Goal: Task Accomplishment & Management: Complete application form

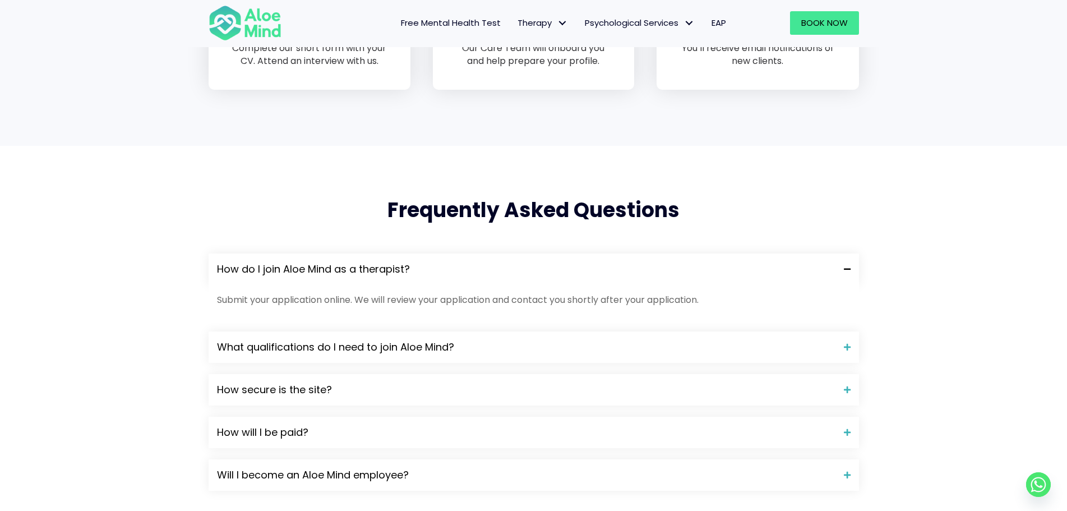
scroll to position [897, 0]
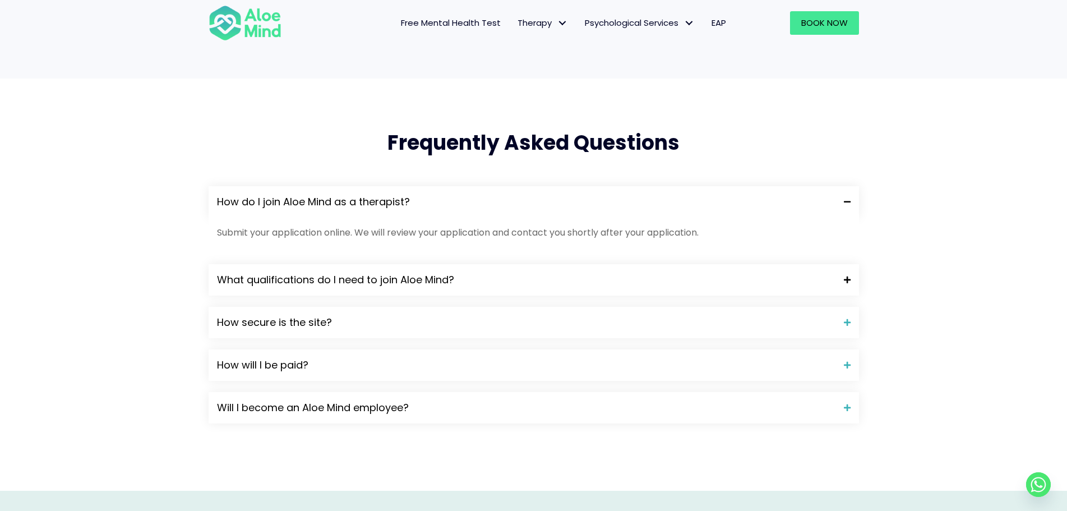
click at [452, 279] on span "What qualifications do I need to join Aloe Mind?" at bounding box center [526, 279] width 618 height 15
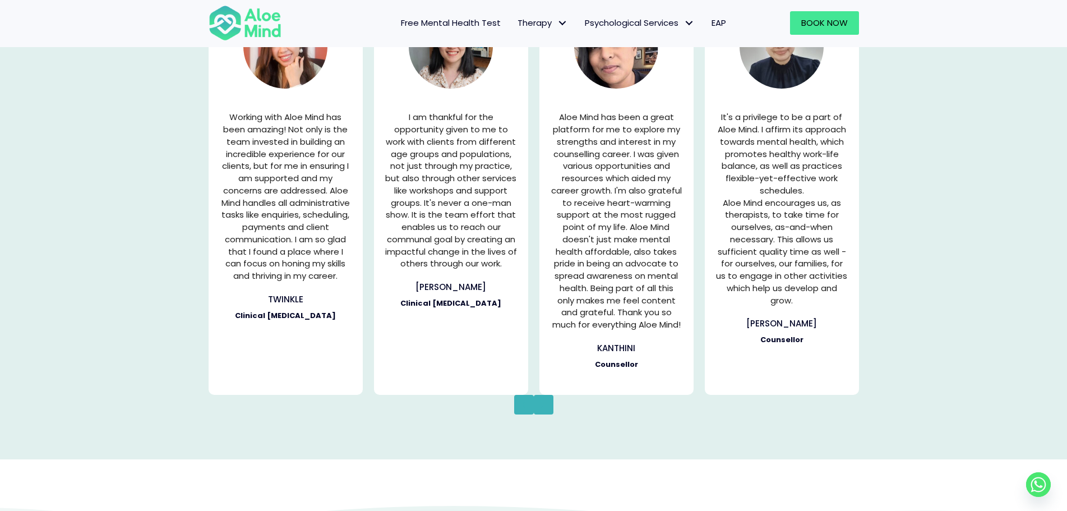
scroll to position [1569, 0]
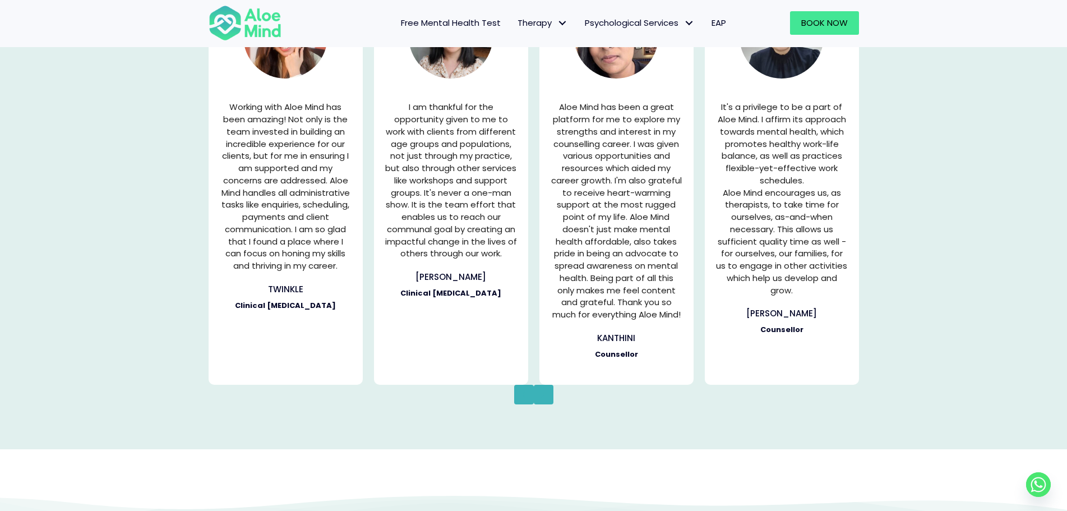
drag, startPoint x: 534, startPoint y: 396, endPoint x: 603, endPoint y: 395, distance: 68.9
click at [603, 395] on div "Previous Next" at bounding box center [534, 395] width 650 height 20
click at [538, 399] on button "Next" at bounding box center [544, 395] width 20 height 20
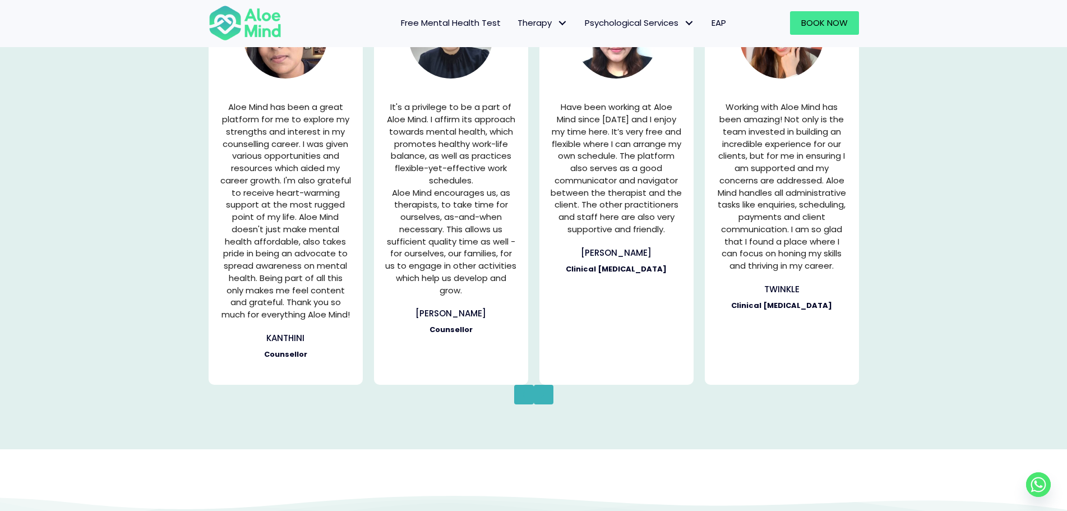
click at [538, 399] on button "Next" at bounding box center [544, 395] width 20 height 20
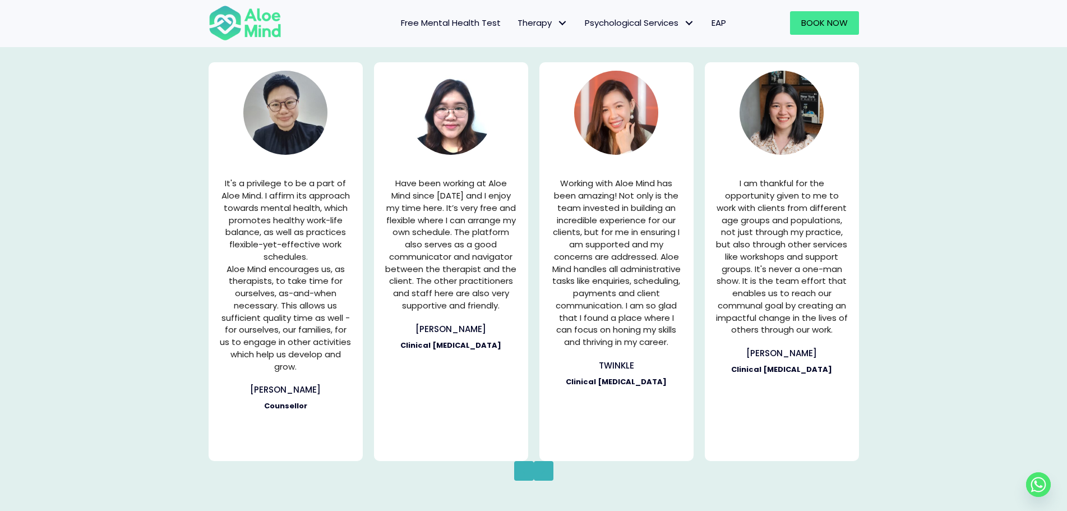
scroll to position [1513, 0]
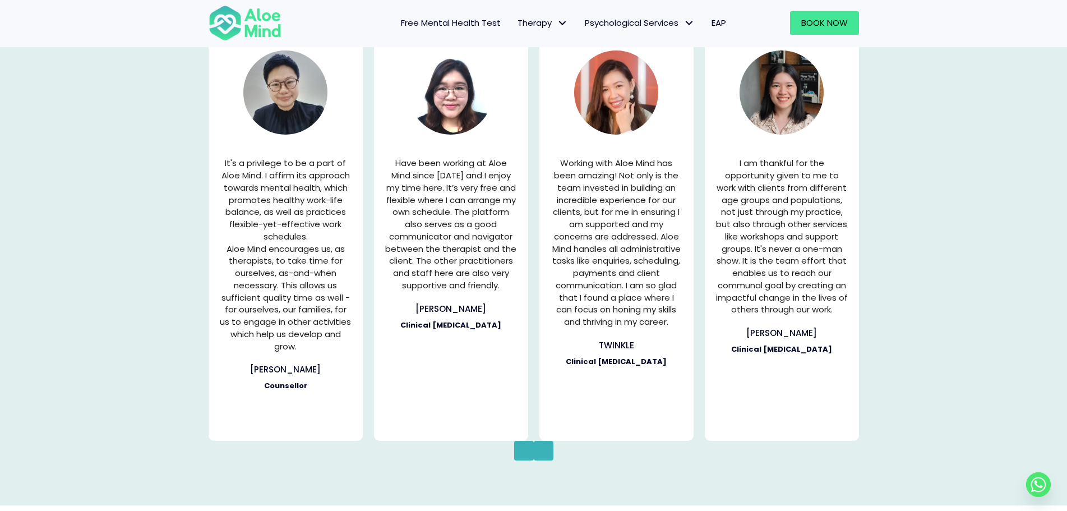
click at [542, 454] on icon "button" at bounding box center [542, 450] width 5 height 14
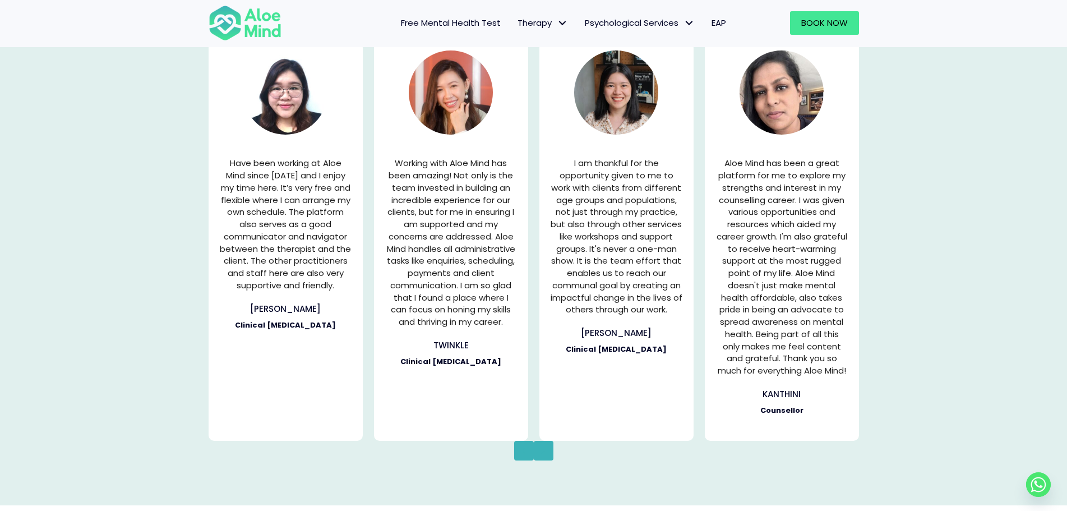
click at [542, 454] on icon "button" at bounding box center [542, 450] width 5 height 14
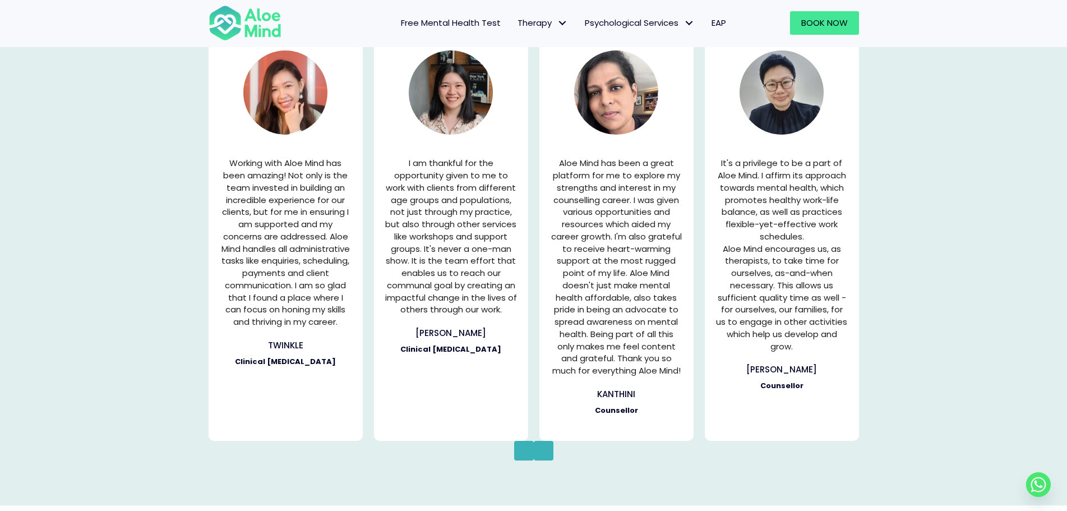
click at [542, 454] on icon "button" at bounding box center [542, 450] width 5 height 14
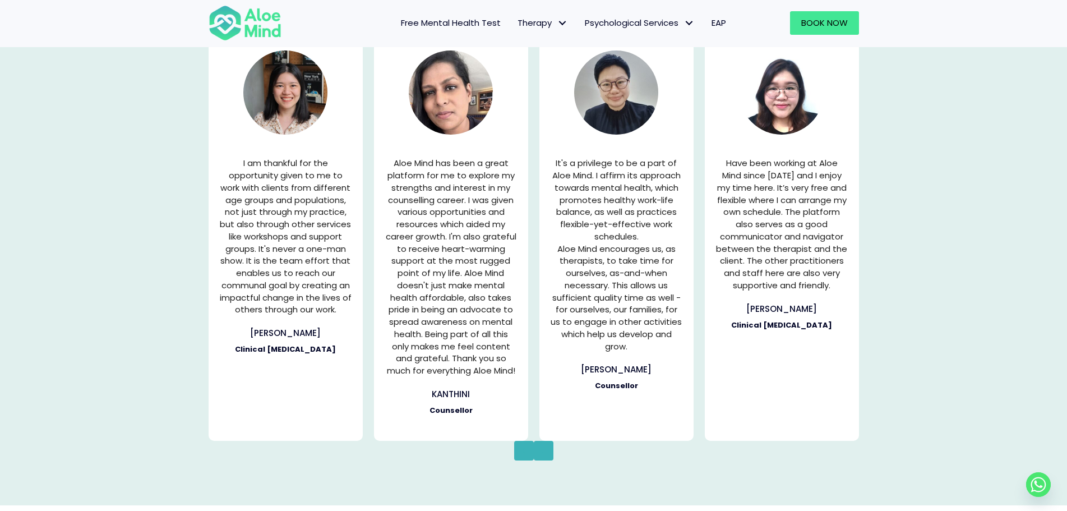
click at [542, 454] on icon "button" at bounding box center [542, 450] width 5 height 14
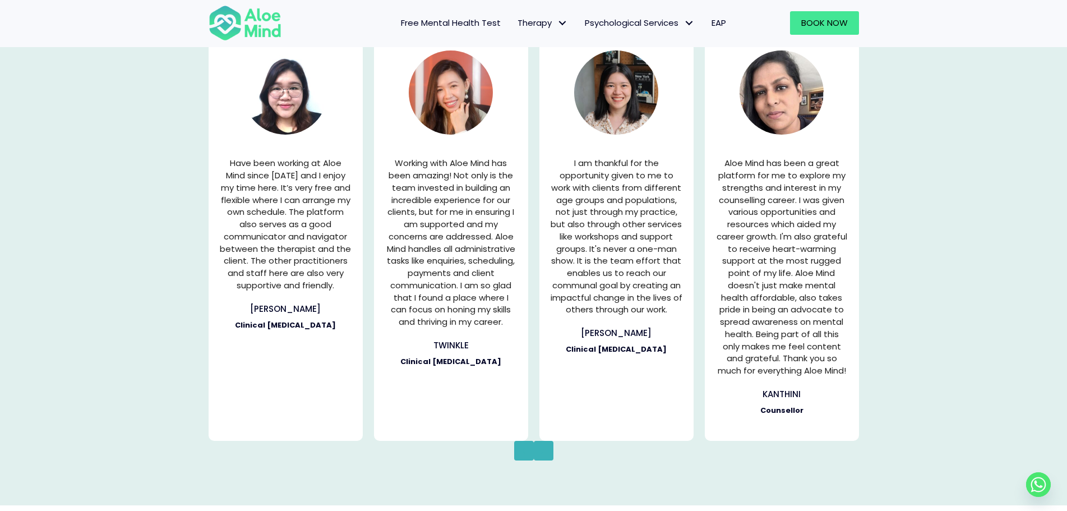
click at [542, 454] on icon "button" at bounding box center [542, 450] width 5 height 14
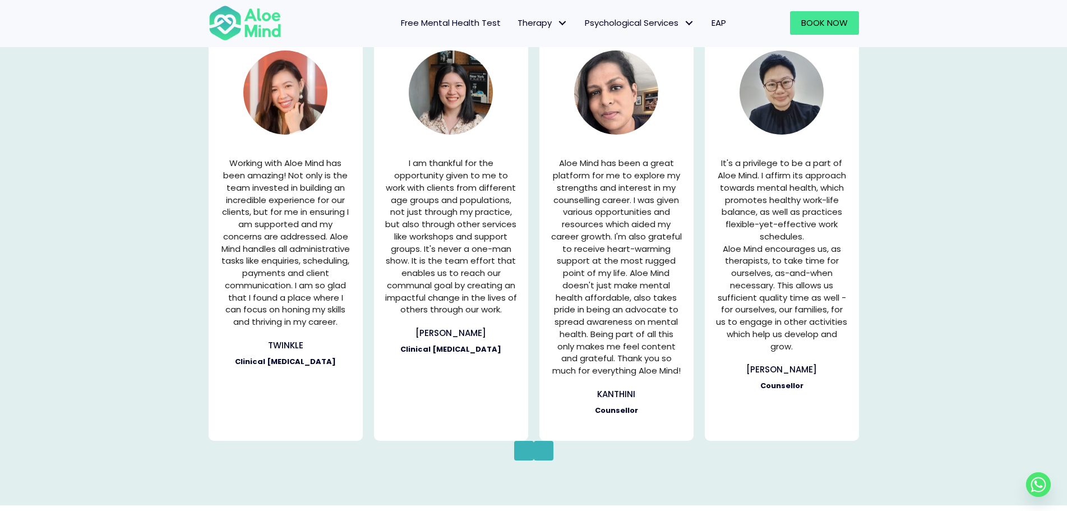
click at [515, 450] on button "Previous" at bounding box center [524, 451] width 20 height 20
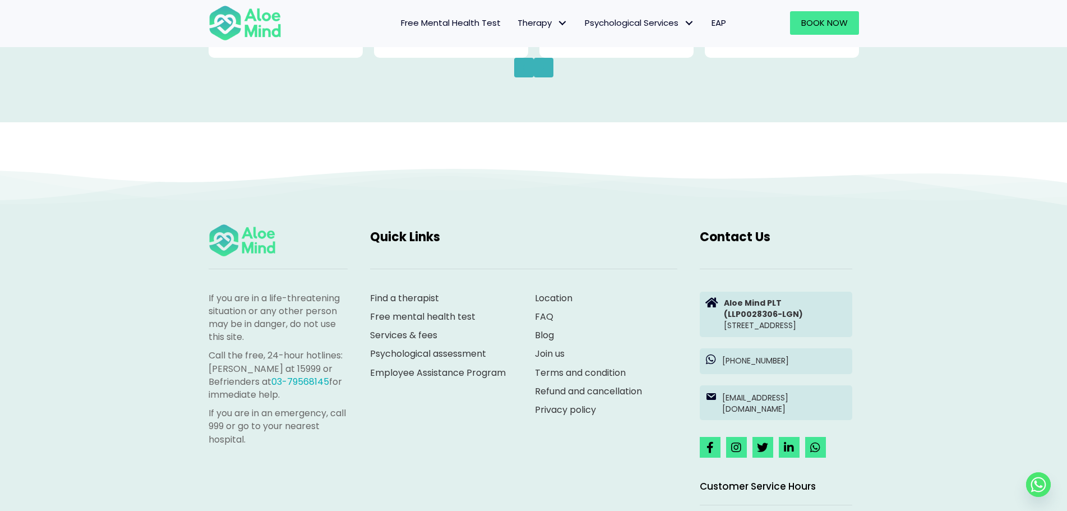
scroll to position [1906, 0]
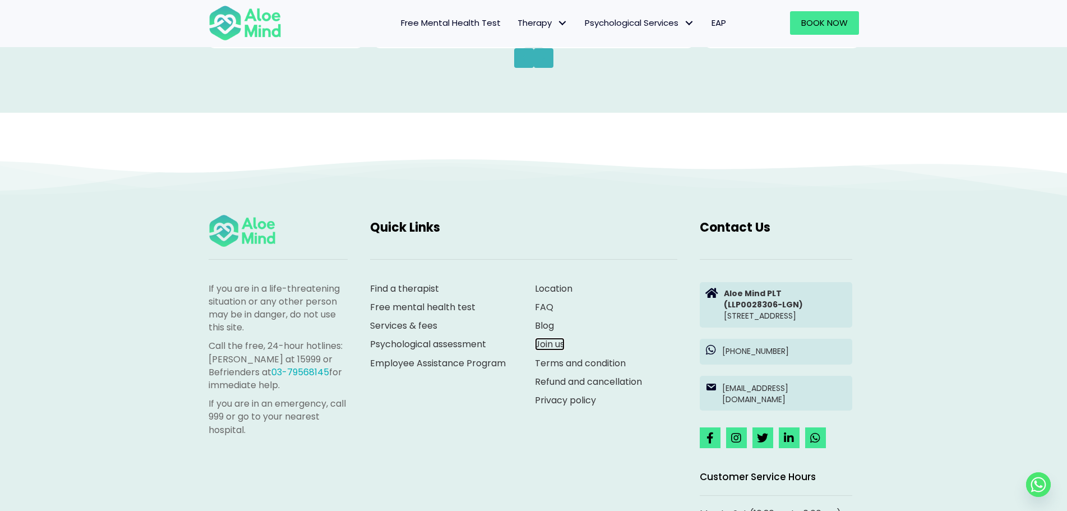
click at [541, 341] on link "Join us" at bounding box center [550, 343] width 30 height 13
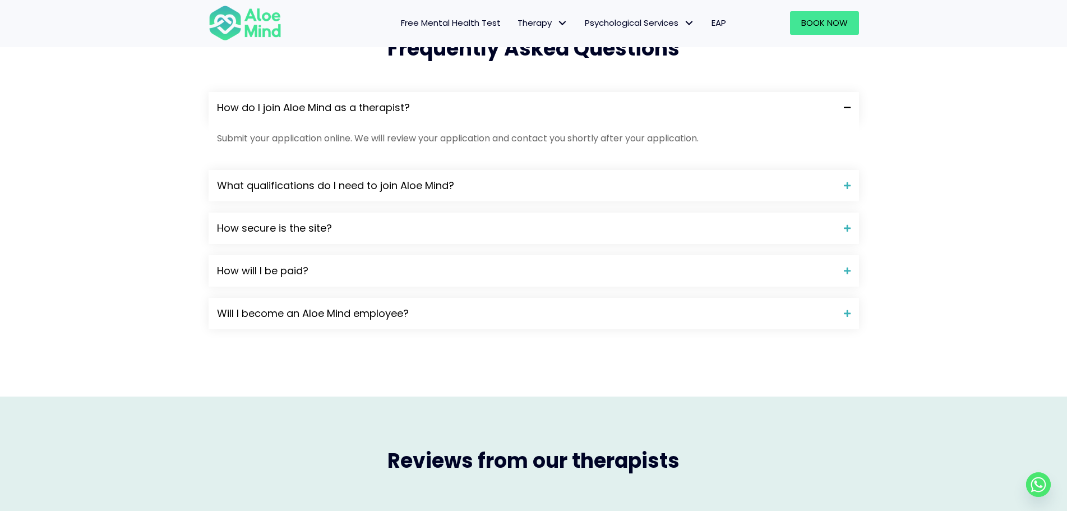
scroll to position [956, 0]
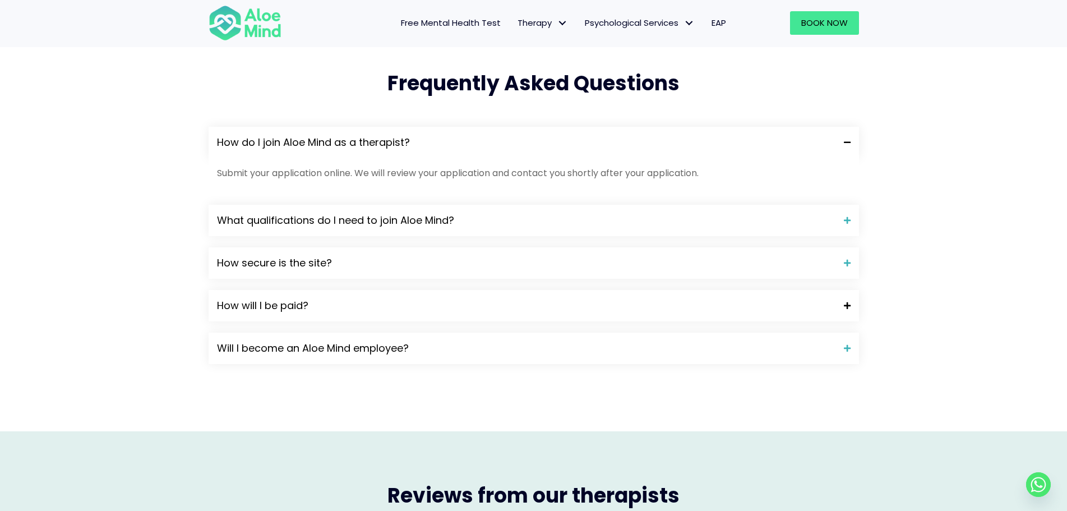
click at [351, 307] on span "How will I be paid?" at bounding box center [526, 305] width 618 height 15
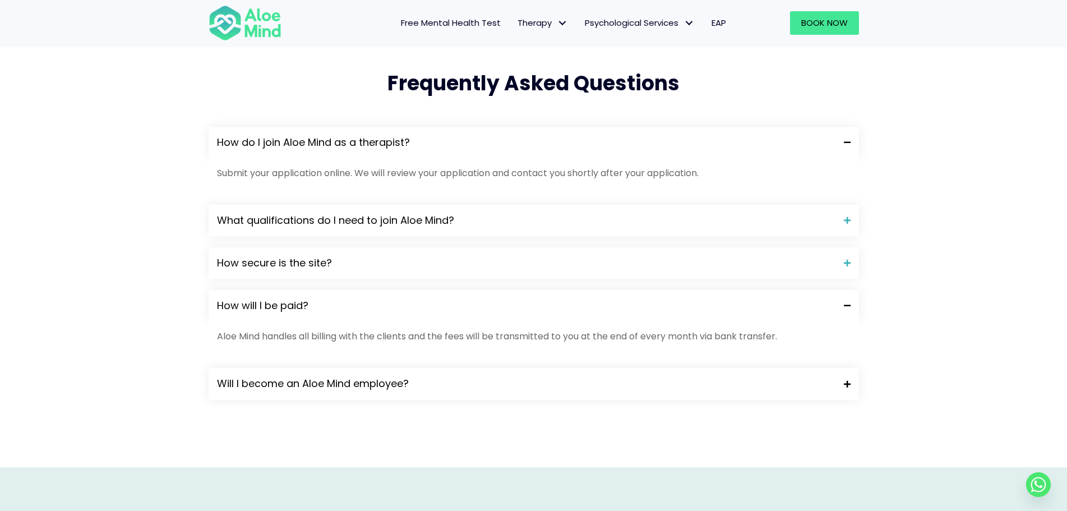
click at [362, 379] on span "Will I become an Aloe Mind employee?" at bounding box center [526, 383] width 618 height 15
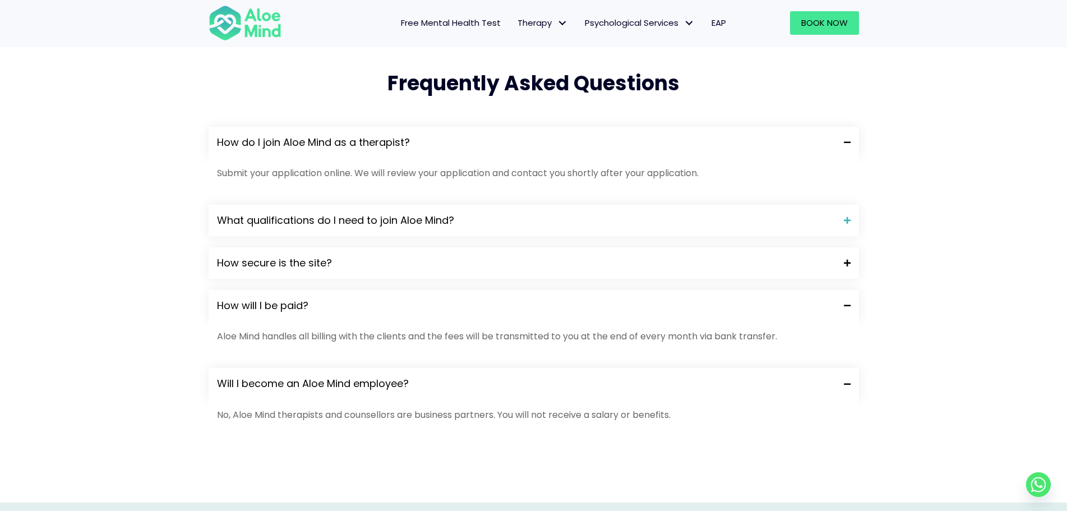
click at [311, 272] on div "How secure is the site?" at bounding box center [534, 262] width 650 height 31
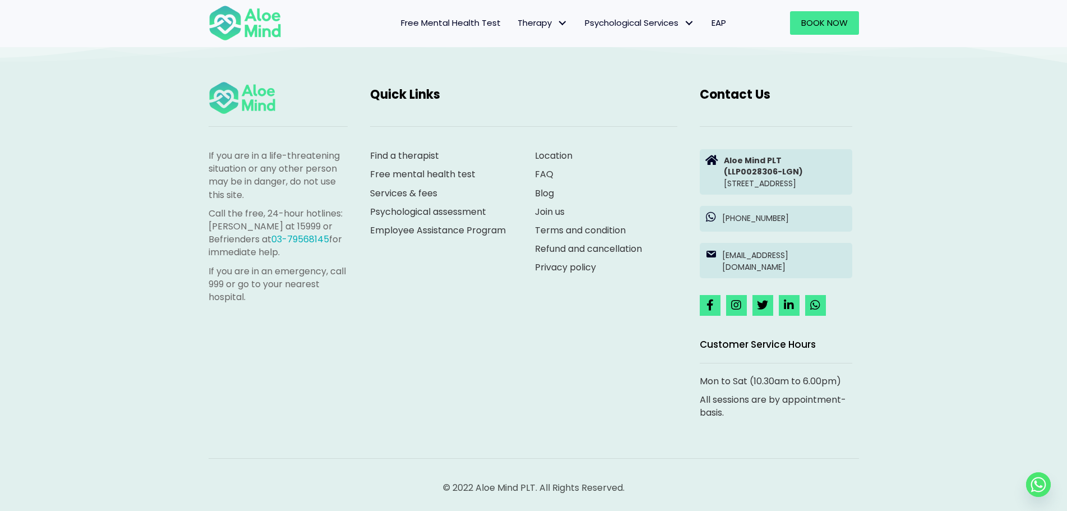
scroll to position [2123, 0]
click at [552, 205] on link "Join us" at bounding box center [550, 211] width 30 height 13
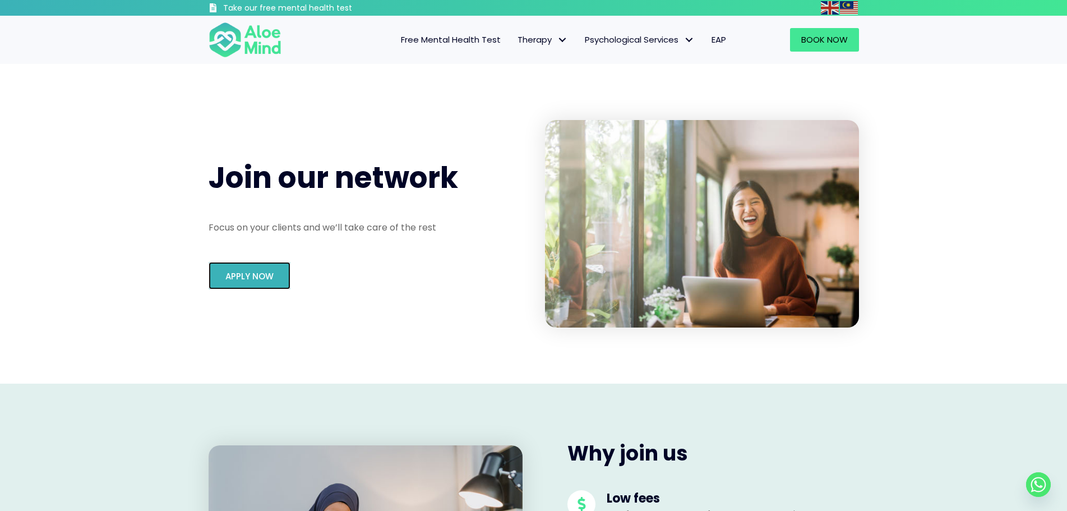
click at [222, 286] on link "Apply Now" at bounding box center [250, 275] width 82 height 27
